Goal: Information Seeking & Learning: Learn about a topic

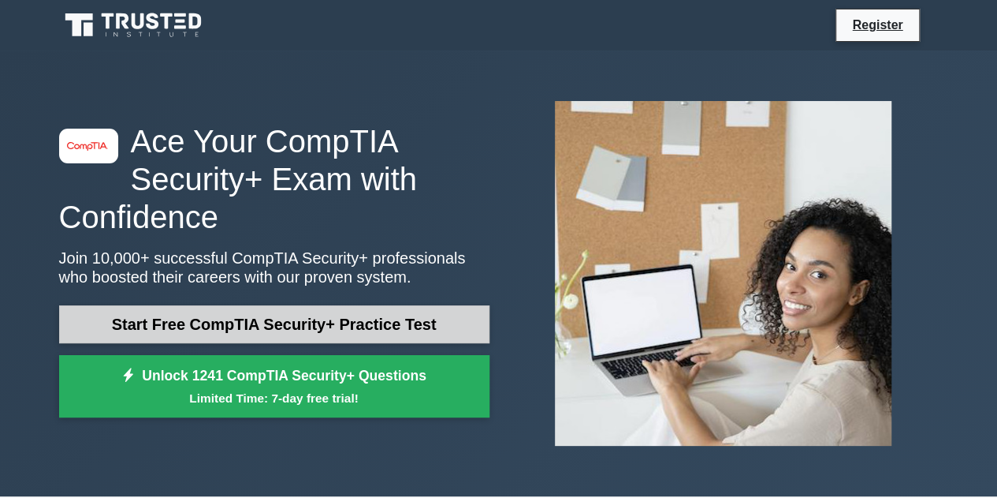
click at [346, 326] on link "Start Free CompTIA Security+ Practice Test" at bounding box center [274, 324] width 431 height 38
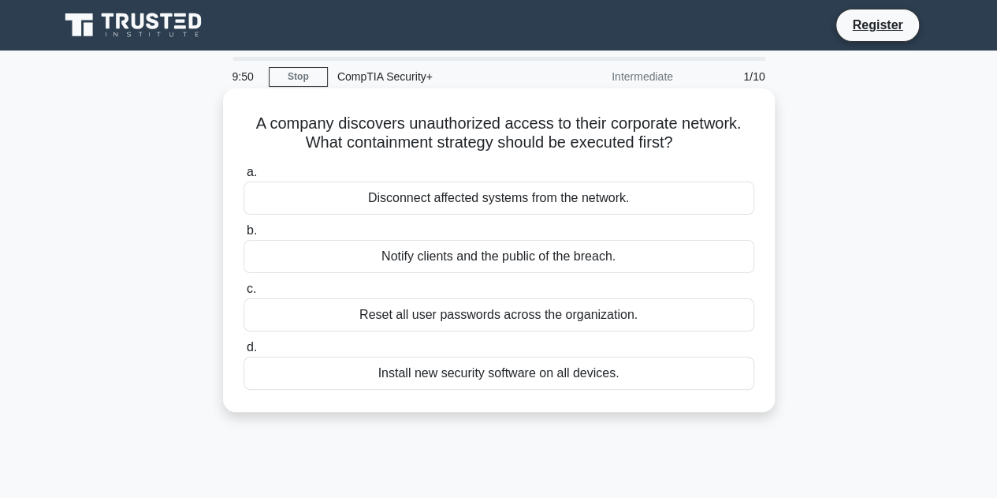
drag, startPoint x: 688, startPoint y: 151, endPoint x: 230, endPoint y: 130, distance: 457.8
click at [230, 130] on div "A company discovers unauthorized access to their corporate network. What contai…" at bounding box center [498, 250] width 539 height 311
click at [669, 147] on h5 "A company discovers unauthorized access to their corporate network. What contai…" at bounding box center [499, 133] width 514 height 39
click at [548, 202] on div "Disconnect affected systems from the network." at bounding box center [499, 197] width 511 height 33
click at [244, 177] on input "a. Disconnect affected systems from the network." at bounding box center [244, 172] width 0 height 10
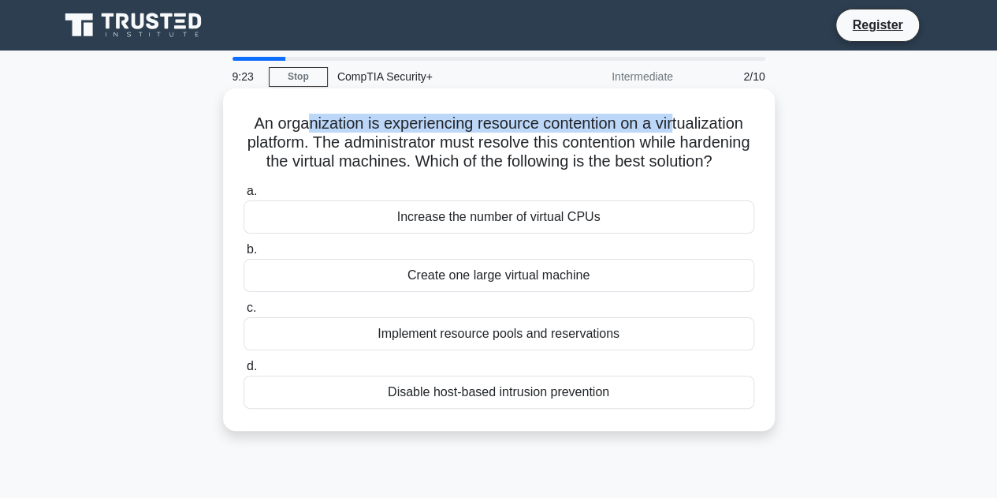
drag, startPoint x: 301, startPoint y: 122, endPoint x: 675, endPoint y: 127, distance: 373.8
click at [675, 127] on h5 "An organization is experiencing resource contention on a virtualization platfor…" at bounding box center [499, 143] width 514 height 58
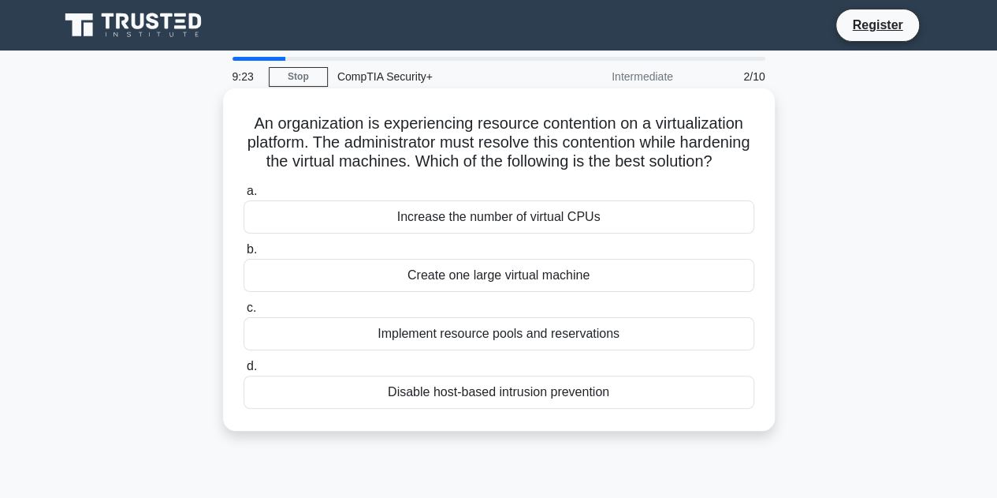
click at [663, 139] on h5 "An organization is experiencing resource contention on a virtualization platfor…" at bounding box center [499, 143] width 514 height 58
drag, startPoint x: 356, startPoint y: 141, endPoint x: 754, endPoint y: 181, distance: 399.4
click at [754, 172] on h5 "An organization is experiencing resource contention on a virtualization platfor…" at bounding box center [499, 143] width 514 height 58
click at [684, 172] on h5 "An organization is experiencing resource contention on a virtualization platfor…" at bounding box center [499, 143] width 514 height 58
click at [536, 346] on div "Implement resource pools and reservations" at bounding box center [499, 333] width 511 height 33
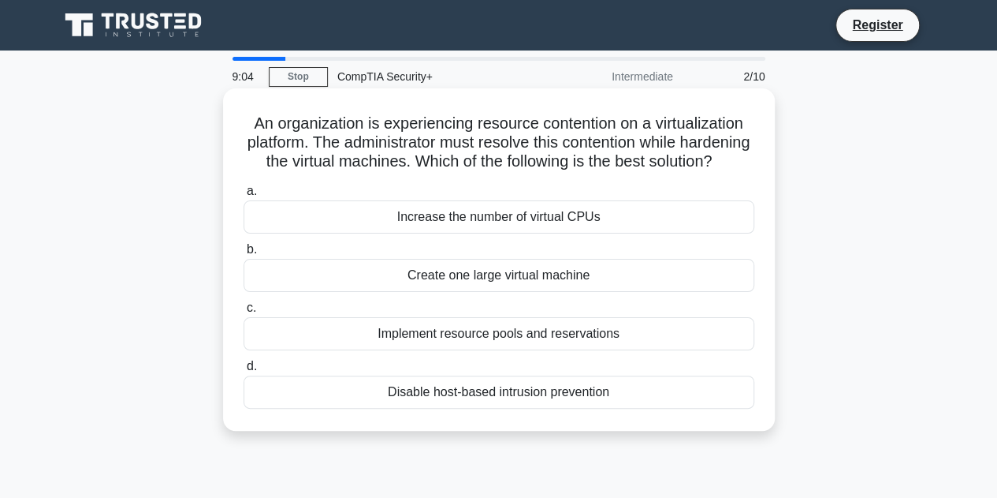
click at [244, 313] on input "c. Implement resource pools and reservations" at bounding box center [244, 308] width 0 height 10
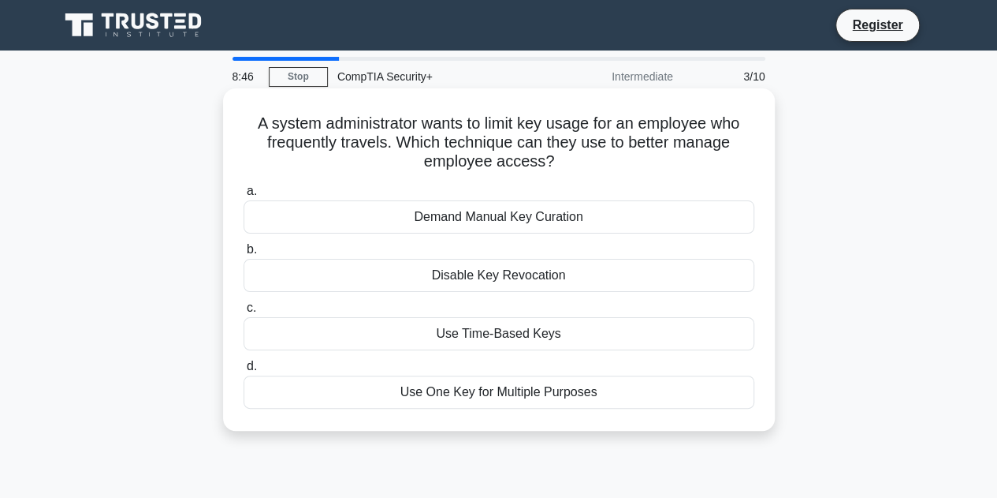
click at [501, 340] on div "Use Time-Based Keys" at bounding box center [499, 333] width 511 height 33
click at [244, 313] on input "c. Use Time-Based Keys" at bounding box center [244, 308] width 0 height 10
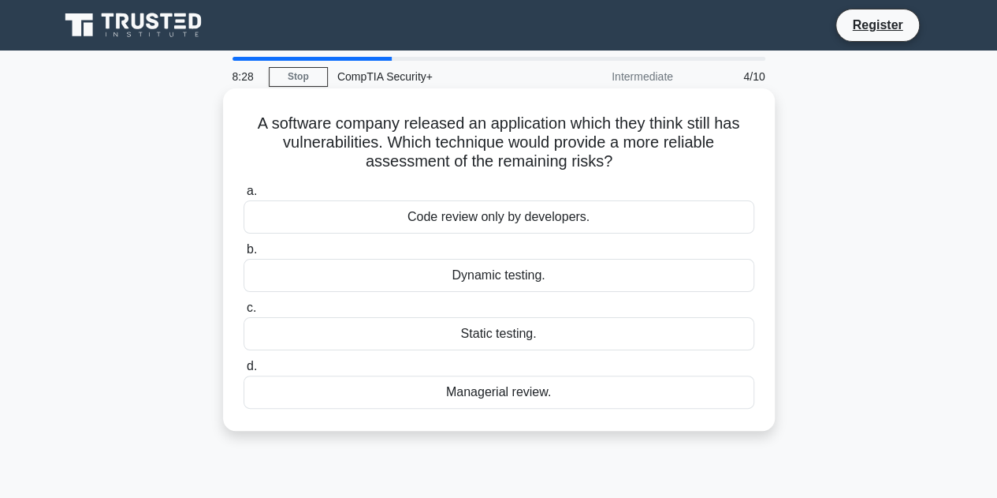
click at [520, 279] on div "Dynamic testing." at bounding box center [499, 275] width 511 height 33
click at [244, 255] on input "b. Dynamic testing." at bounding box center [244, 249] width 0 height 10
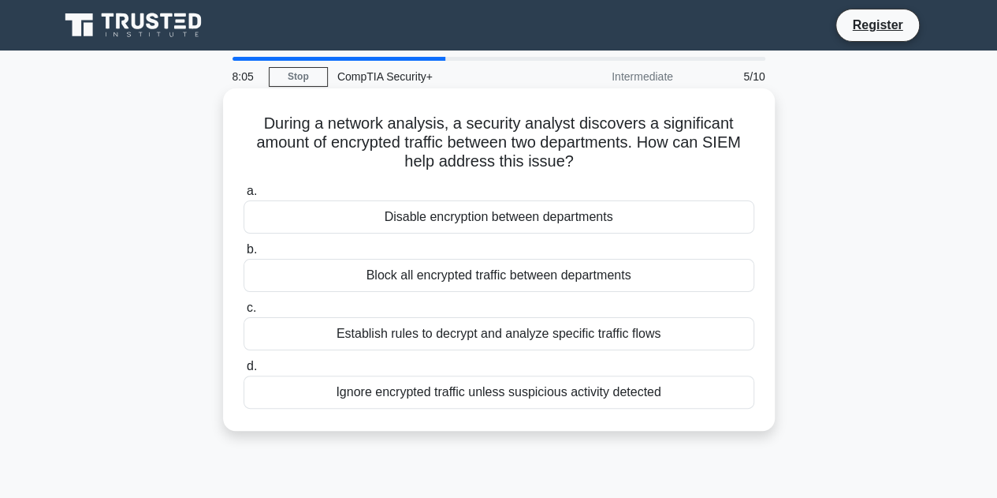
click at [484, 396] on div "Ignore encrypted traffic unless suspicious activity detected" at bounding box center [499, 391] width 511 height 33
click at [244, 371] on input "d. Ignore encrypted traffic unless suspicious activity detected" at bounding box center [244, 366] width 0 height 10
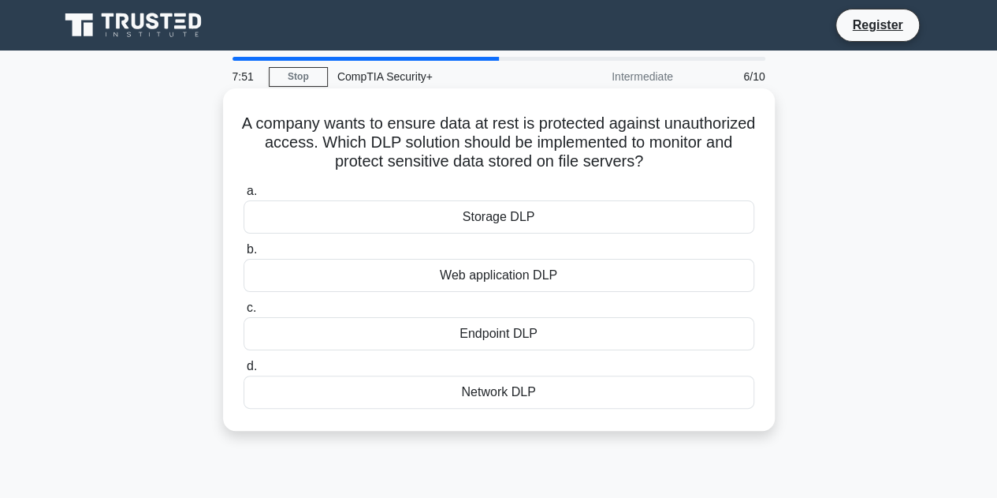
click at [533, 333] on div "Endpoint DLP" at bounding box center [499, 333] width 511 height 33
click at [244, 313] on input "c. Endpoint DLP" at bounding box center [244, 308] width 0 height 10
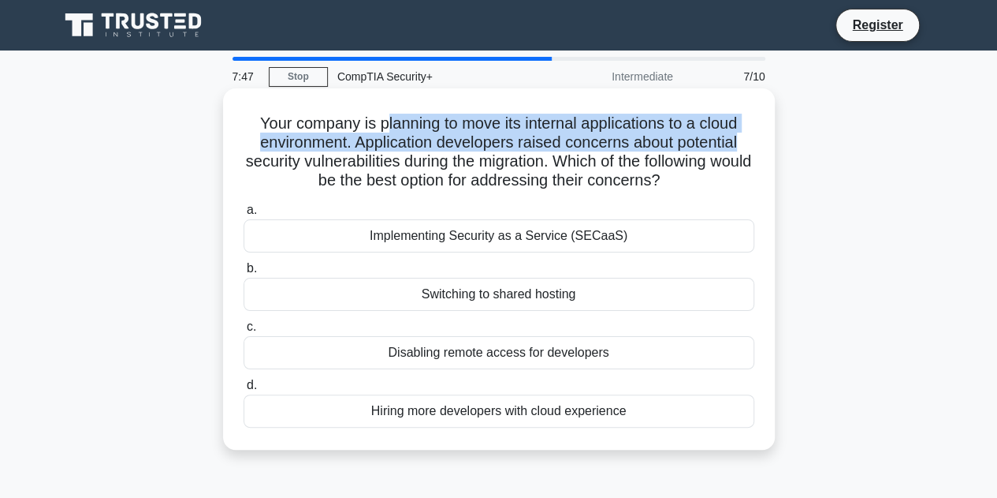
drag, startPoint x: 382, startPoint y: 122, endPoint x: 748, endPoint y: 136, distance: 366.1
click at [748, 136] on h5 "Your company is planning to move its internal applications to a cloud environme…" at bounding box center [499, 152] width 514 height 77
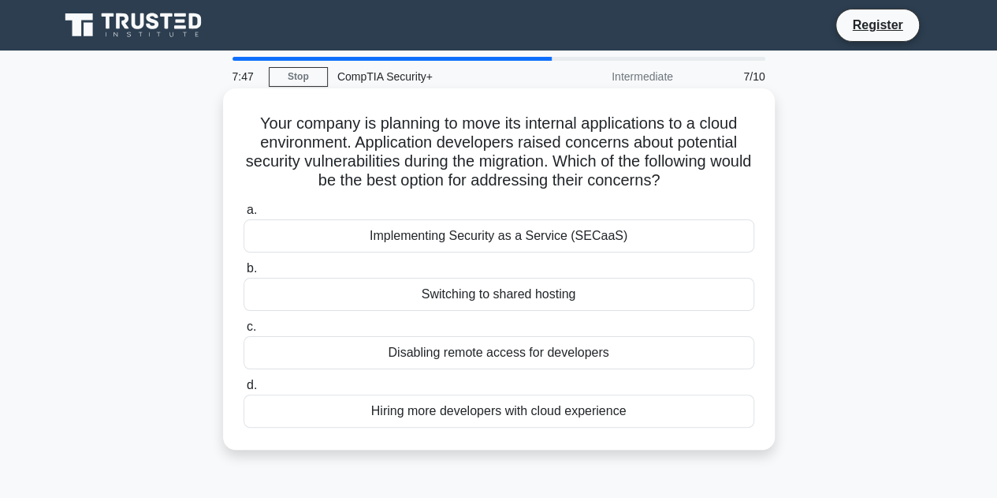
click at [732, 156] on h5 "Your company is planning to move its internal applications to a cloud environme…" at bounding box center [499, 152] width 514 height 77
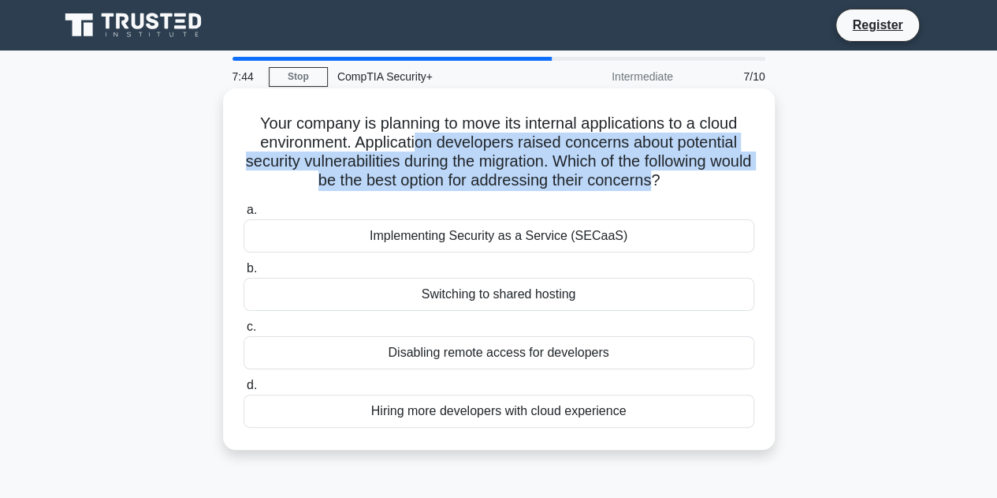
drag, startPoint x: 683, startPoint y: 185, endPoint x: 451, endPoint y: 157, distance: 233.6
click at [415, 148] on h5 "Your company is planning to move its internal applications to a cloud environme…" at bounding box center [499, 152] width 514 height 77
click at [636, 185] on h5 "Your company is planning to move its internal applications to a cloud environme…" at bounding box center [499, 152] width 514 height 77
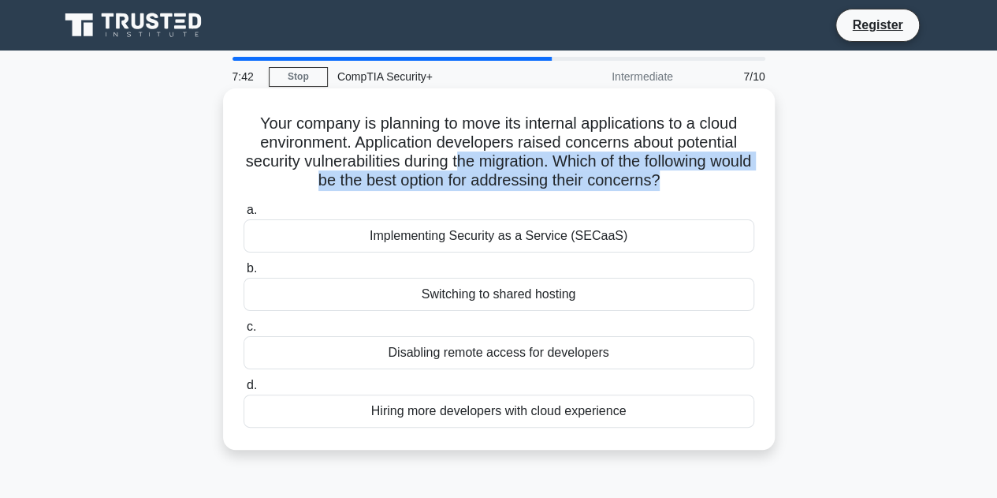
drag, startPoint x: 684, startPoint y: 186, endPoint x: 475, endPoint y: 153, distance: 211.6
click at [475, 153] on h5 "Your company is planning to move its internal applications to a cloud environme…" at bounding box center [499, 152] width 514 height 77
click at [616, 176] on h5 "Your company is planning to move its internal applications to a cloud environme…" at bounding box center [499, 152] width 514 height 77
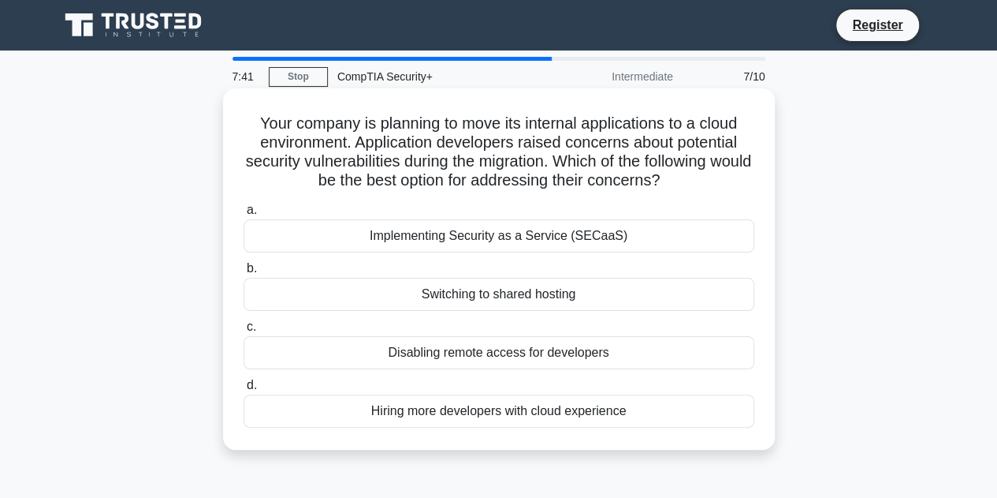
click at [679, 187] on icon ".spinner_0XTQ{transform-origin:center;animation:spinner_y6GP .75s linear infini…" at bounding box center [669, 181] width 19 height 19
click at [473, 252] on div "Implementing Security as a Service (SECaaS)" at bounding box center [499, 235] width 511 height 33
click at [244, 215] on input "a. Implementing Security as a Service (SECaaS)" at bounding box center [244, 210] width 0 height 10
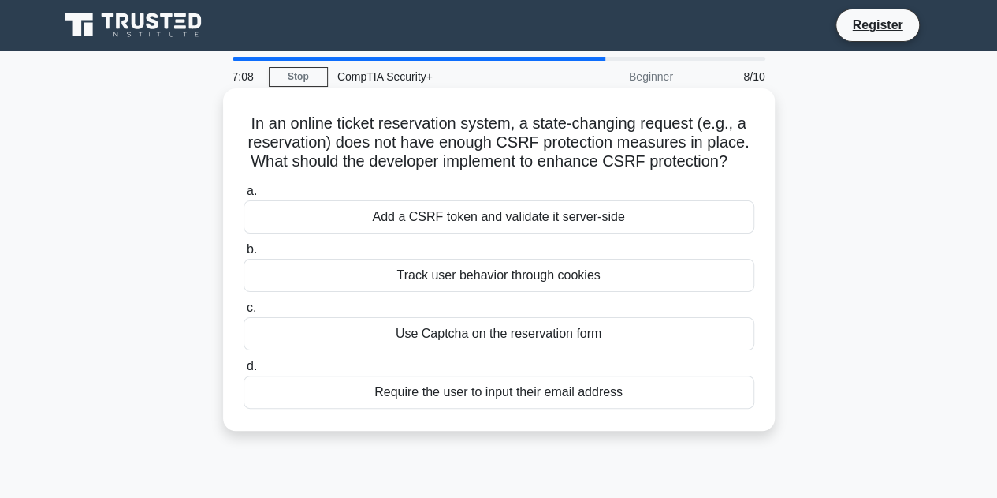
click at [431, 219] on div "Add a CSRF token and validate it server-side" at bounding box center [499, 216] width 511 height 33
click at [475, 223] on div "Add a CSRF token and validate it server-side" at bounding box center [499, 216] width 511 height 33
click at [244, 196] on input "a. Add a CSRF token and validate it server-side" at bounding box center [244, 191] width 0 height 10
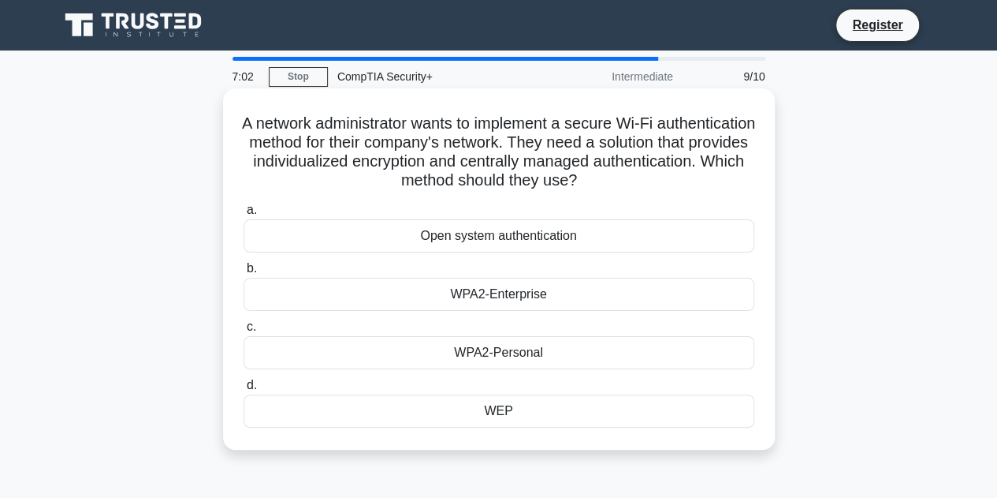
click at [506, 297] on div "WPA2-Enterprise" at bounding box center [499, 294] width 511 height 33
click at [244, 274] on input "b. WPA2-Enterprise" at bounding box center [244, 268] width 0 height 10
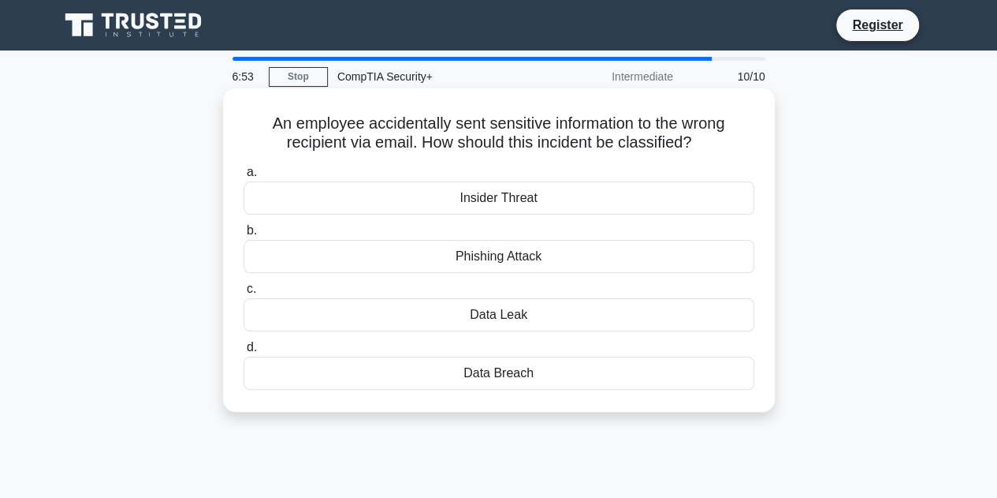
click at [521, 368] on div "Data Breach" at bounding box center [499, 372] width 511 height 33
click at [244, 352] on input "d. Data Breach" at bounding box center [244, 347] width 0 height 10
